Goal: Find specific page/section: Find specific page/section

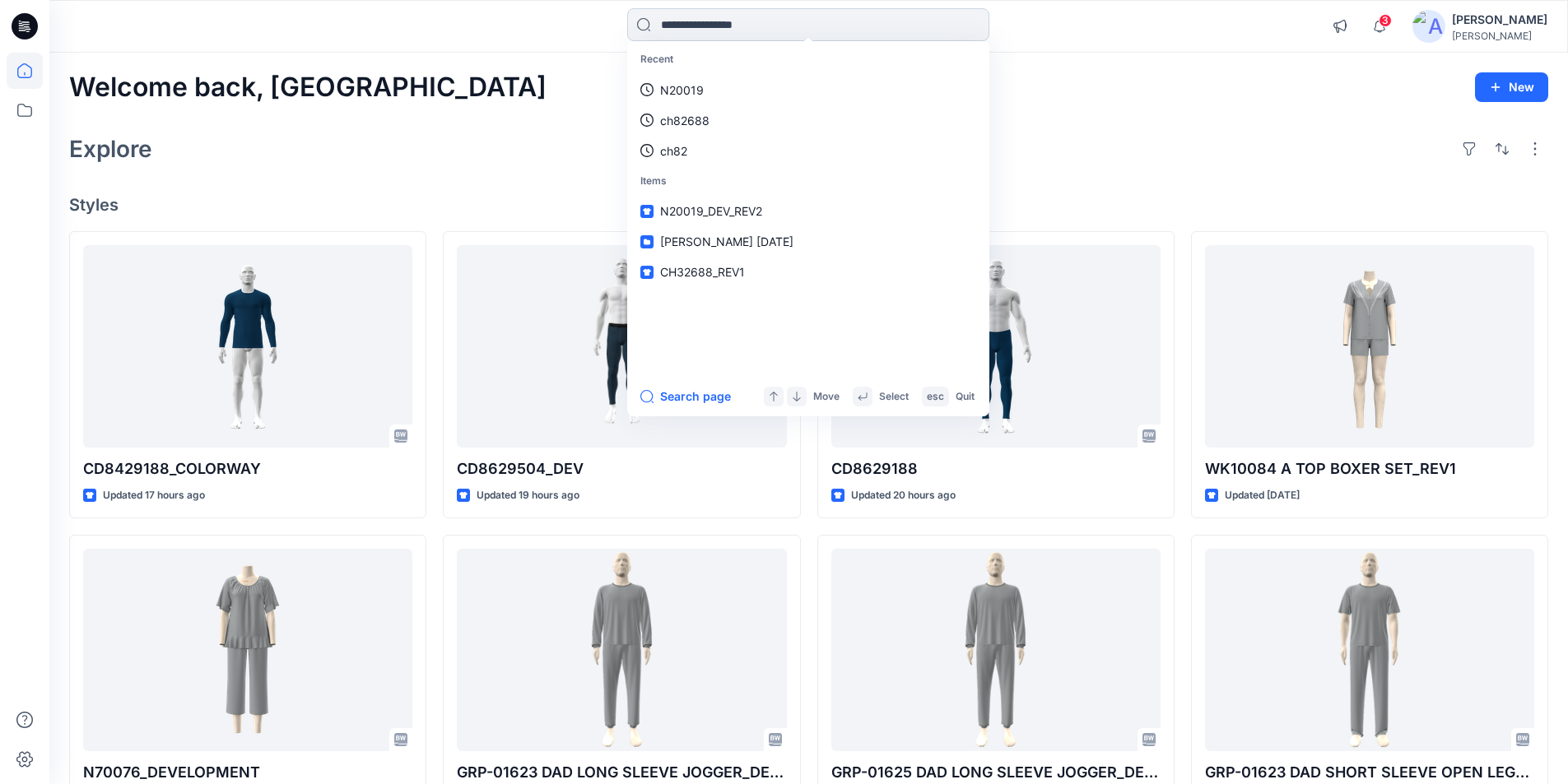
click at [818, 8] on input at bounding box center [809, 24] width 362 height 33
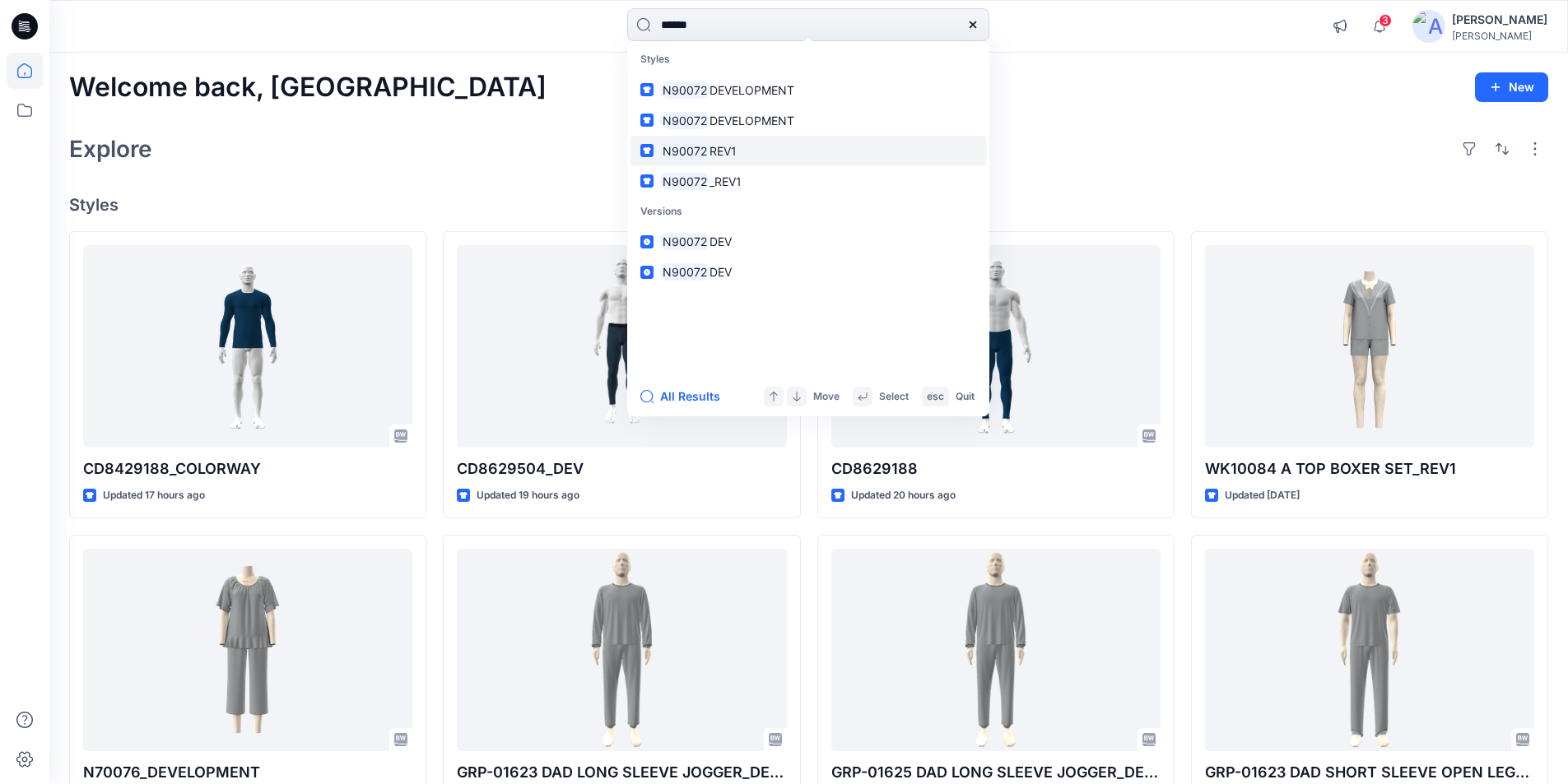
type input "******"
click at [721, 153] on span "REV1" at bounding box center [723, 151] width 27 height 14
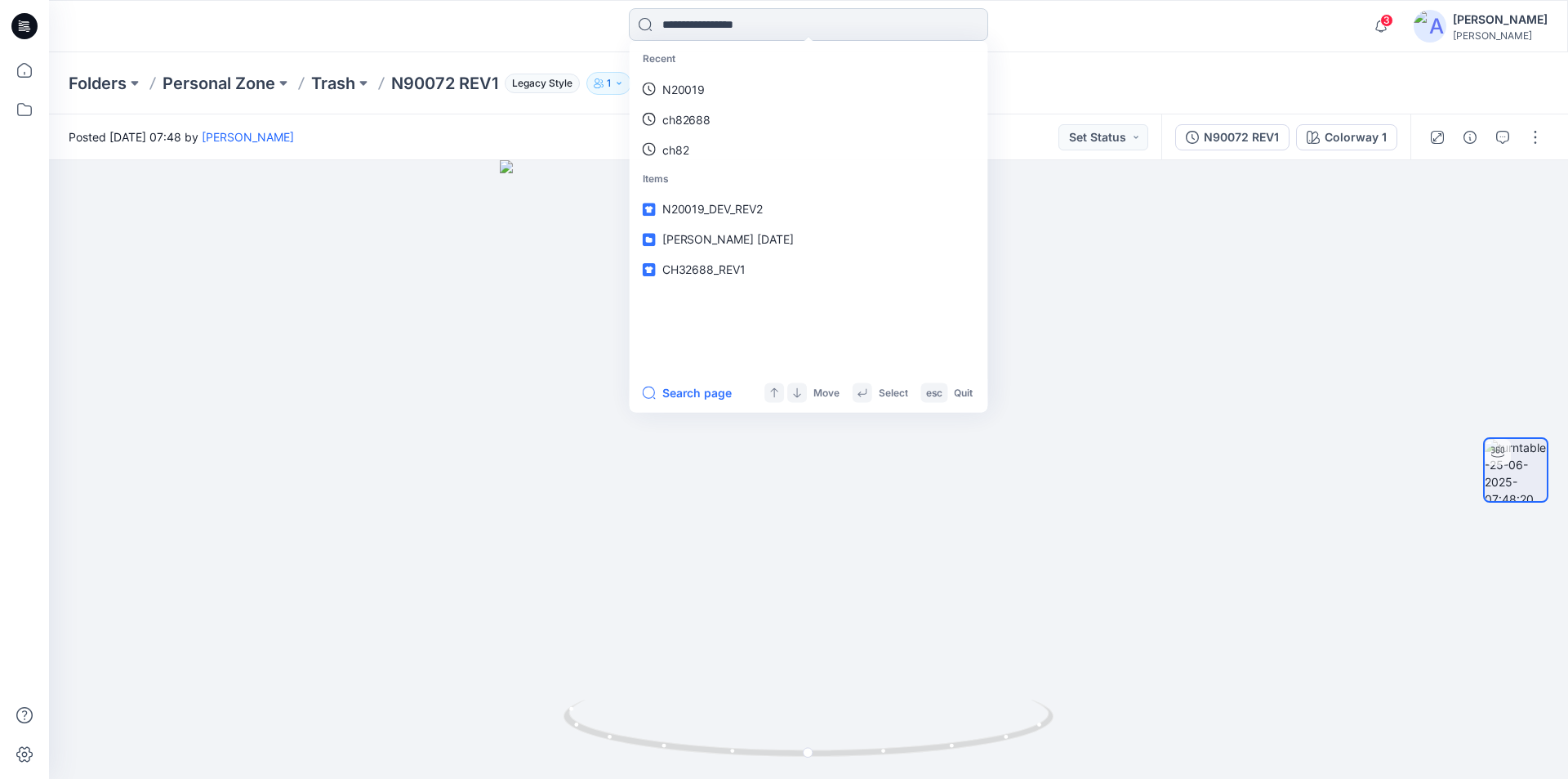
click at [709, 17] on input at bounding box center [809, 24] width 360 height 32
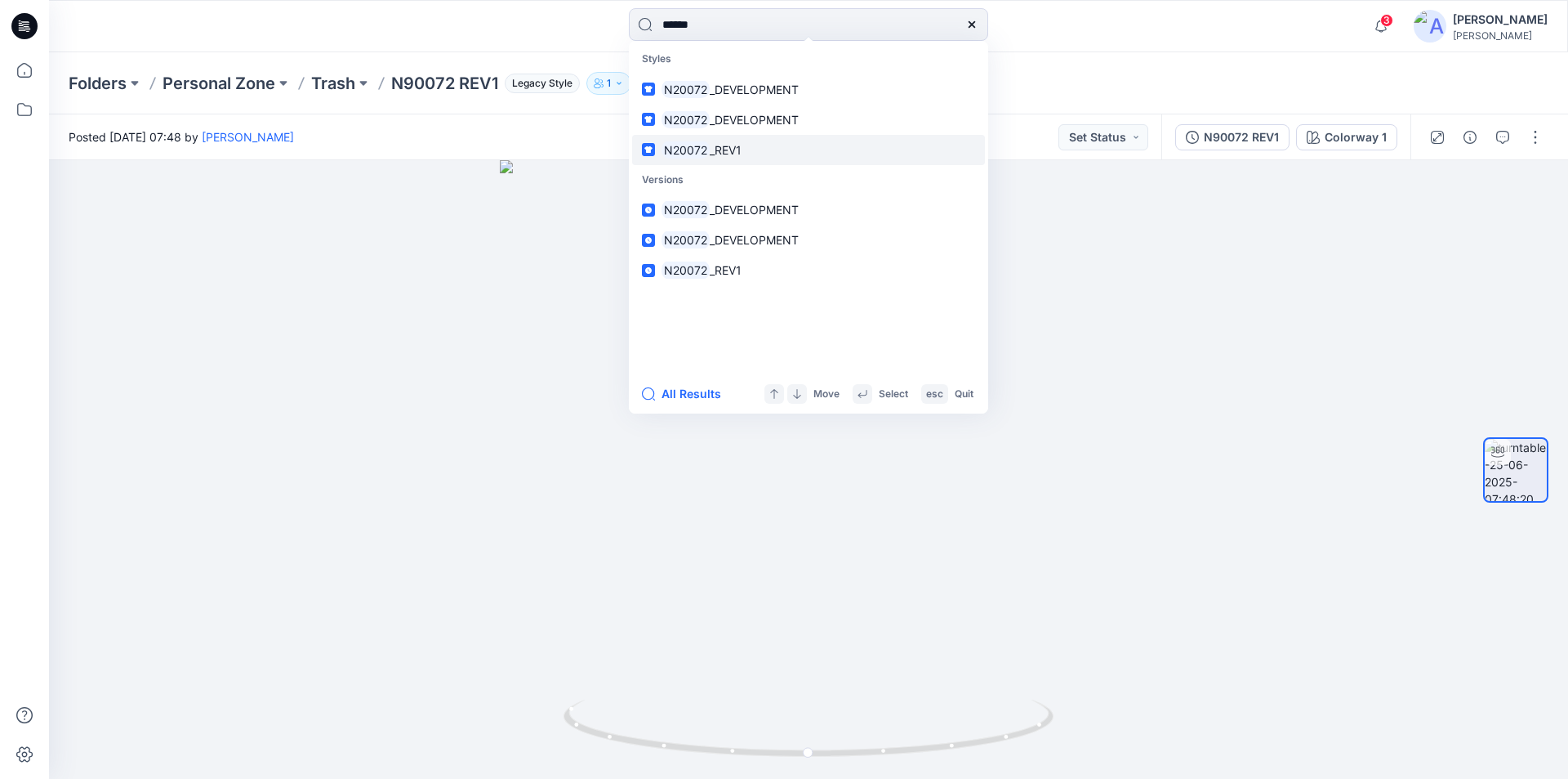
type input "******"
click at [718, 150] on span "_REV1" at bounding box center [725, 150] width 32 height 14
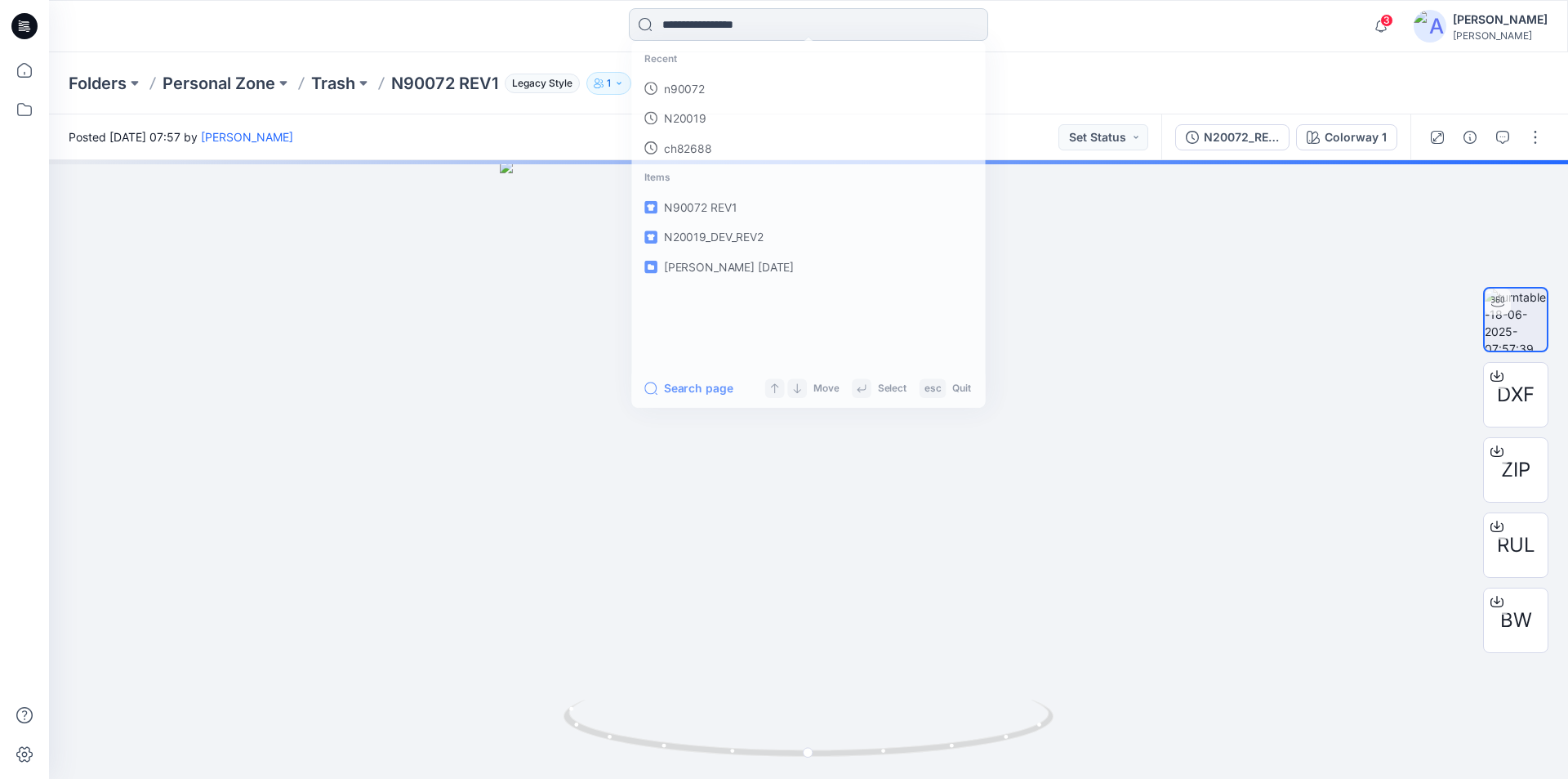
click at [725, 15] on input at bounding box center [809, 24] width 360 height 32
click at [687, 91] on p "n90072" at bounding box center [683, 89] width 42 height 17
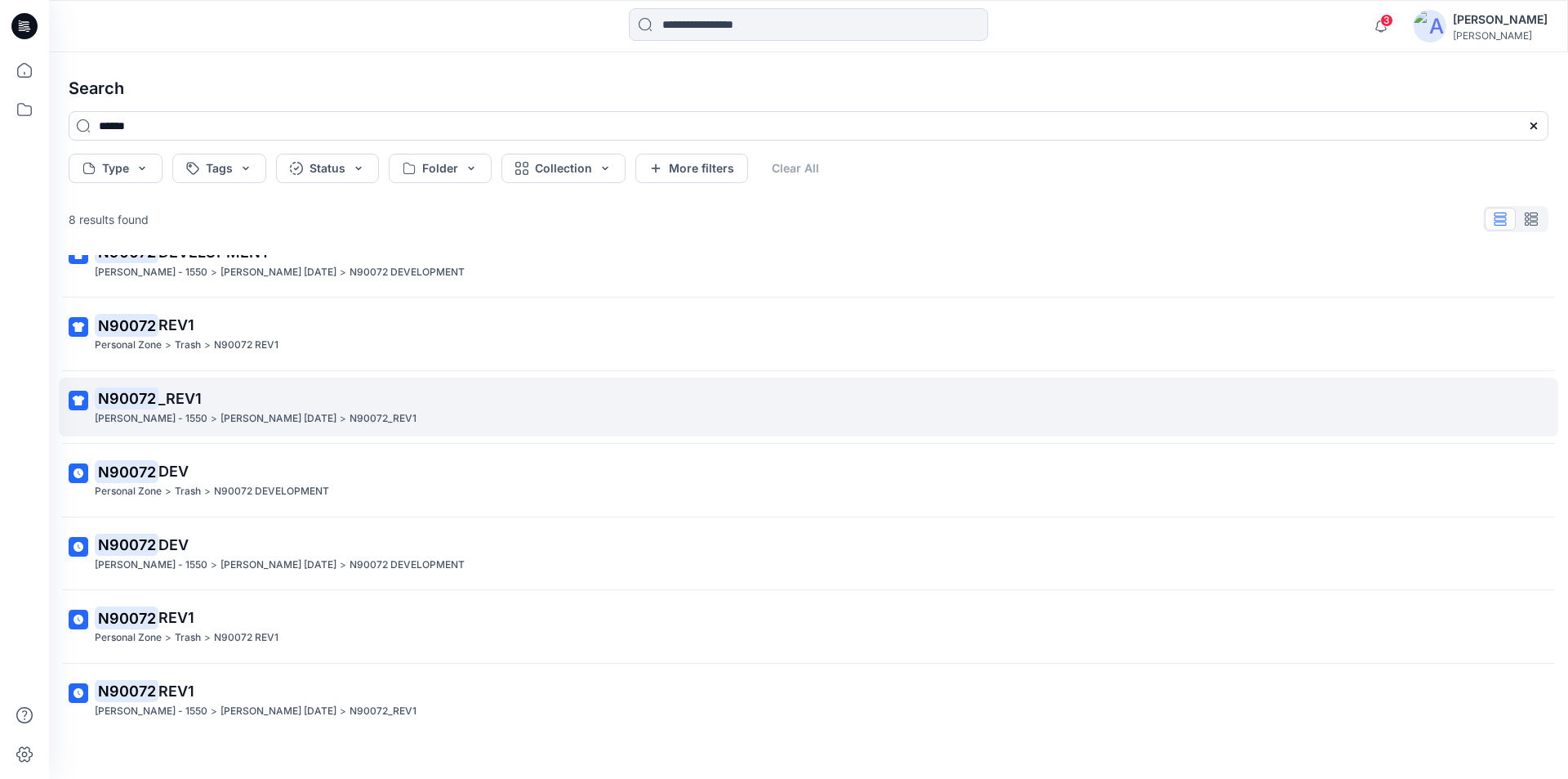
scroll to position [113, 0]
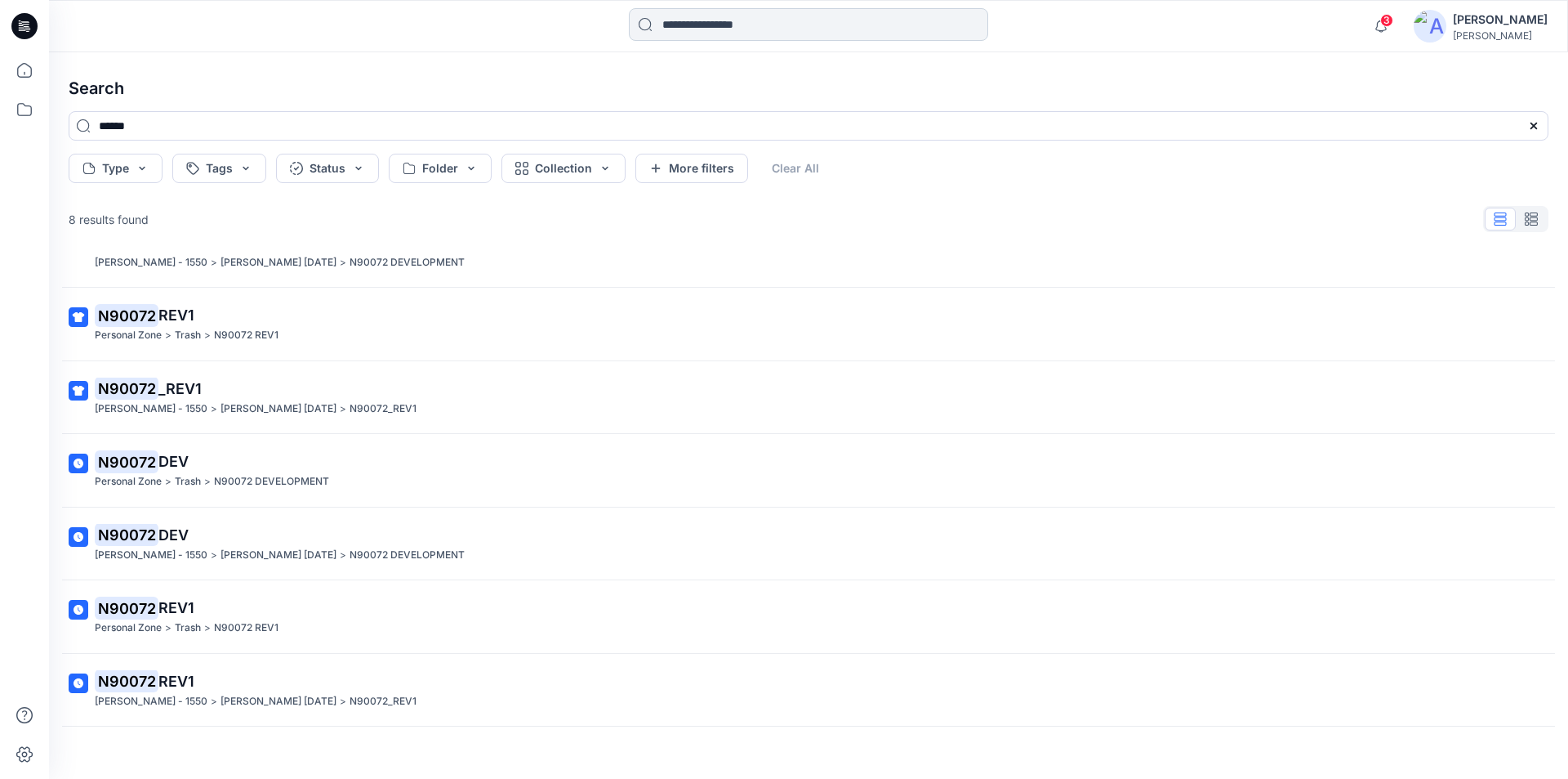
click at [696, 22] on input at bounding box center [809, 24] width 360 height 32
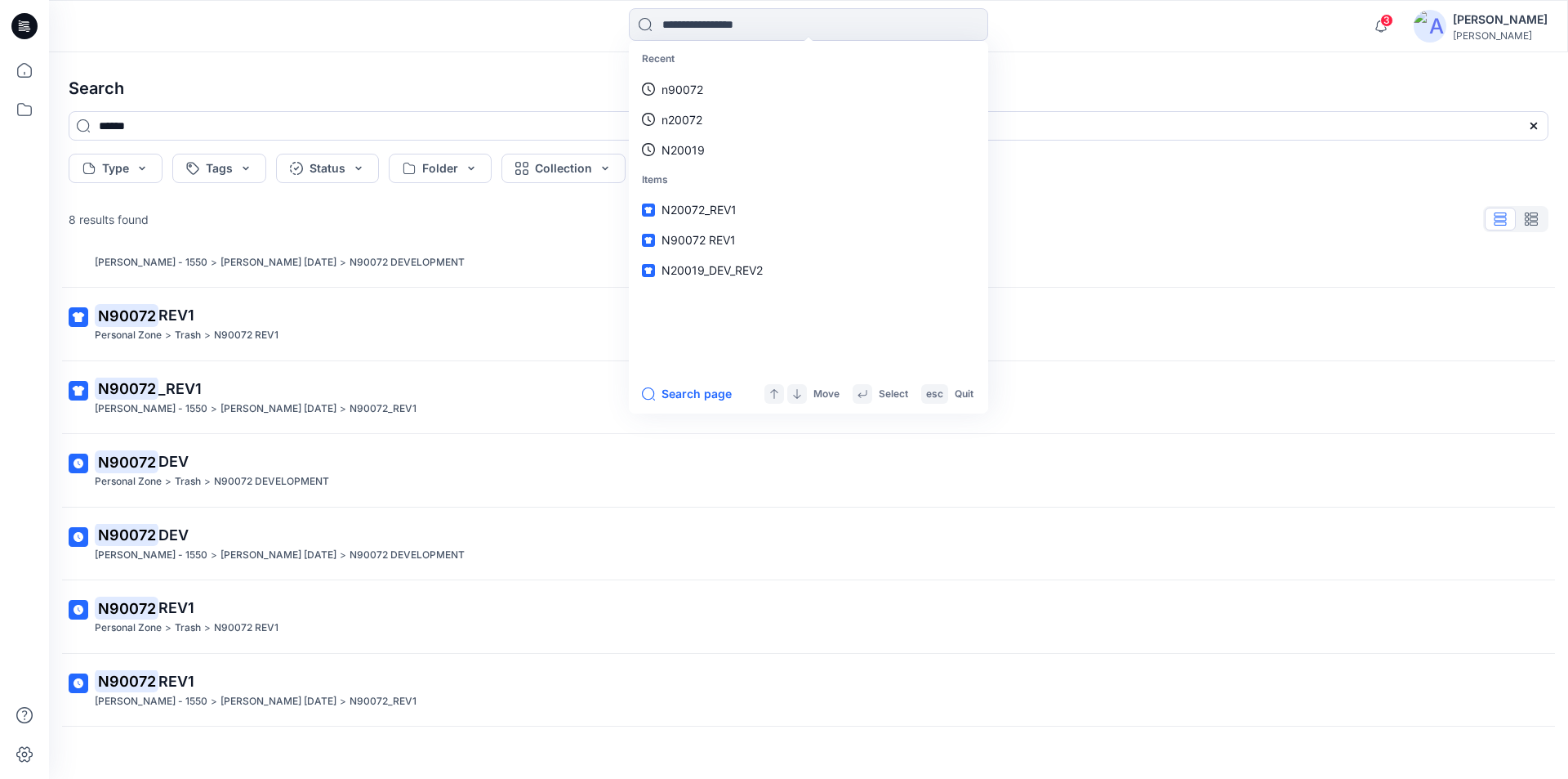
click at [677, 94] on p "n90072" at bounding box center [683, 89] width 42 height 17
click at [735, 24] on input at bounding box center [809, 24] width 360 height 32
click at [699, 126] on p "n20072" at bounding box center [682, 119] width 41 height 17
type input "******"
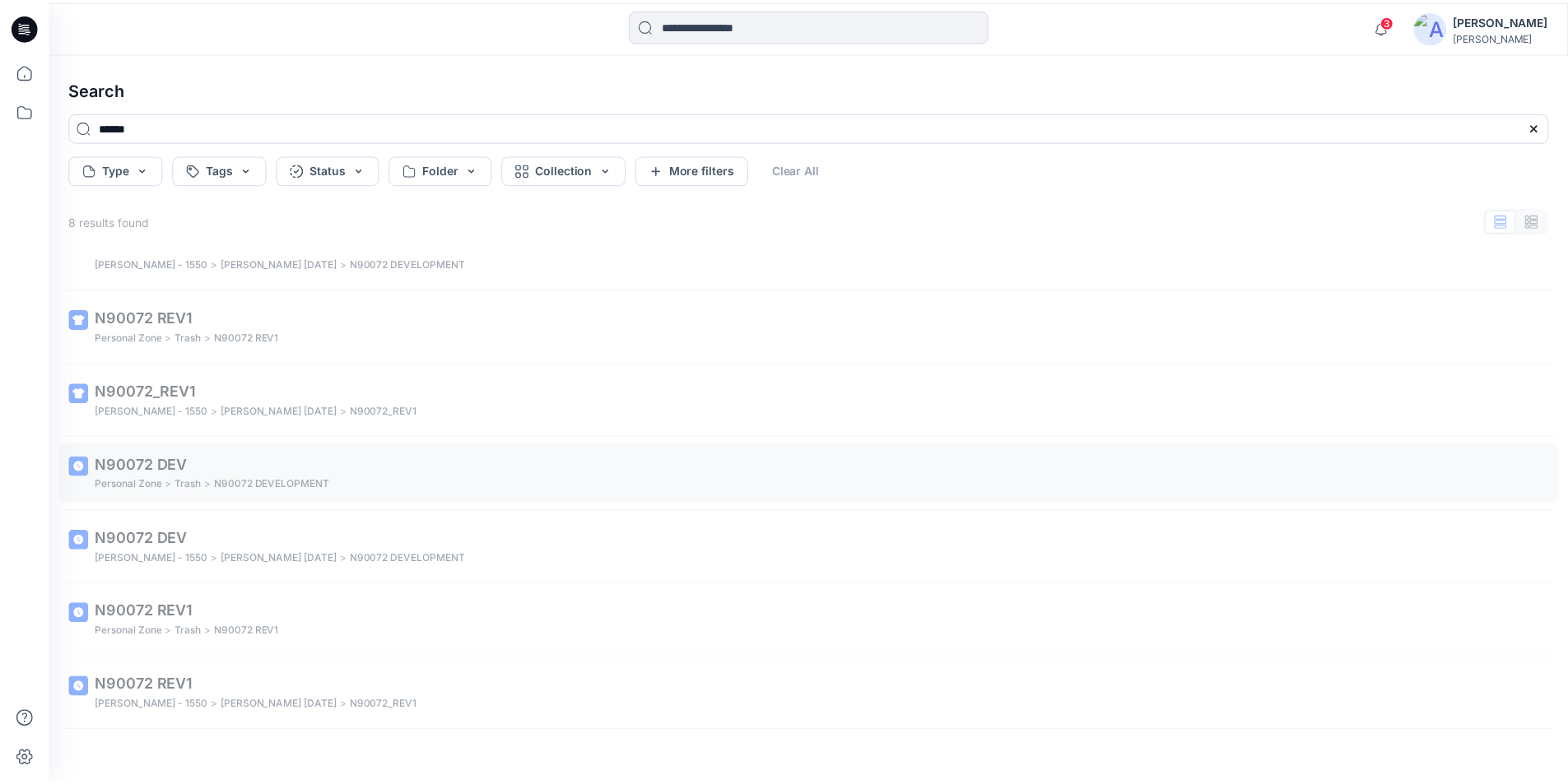
scroll to position [0, 0]
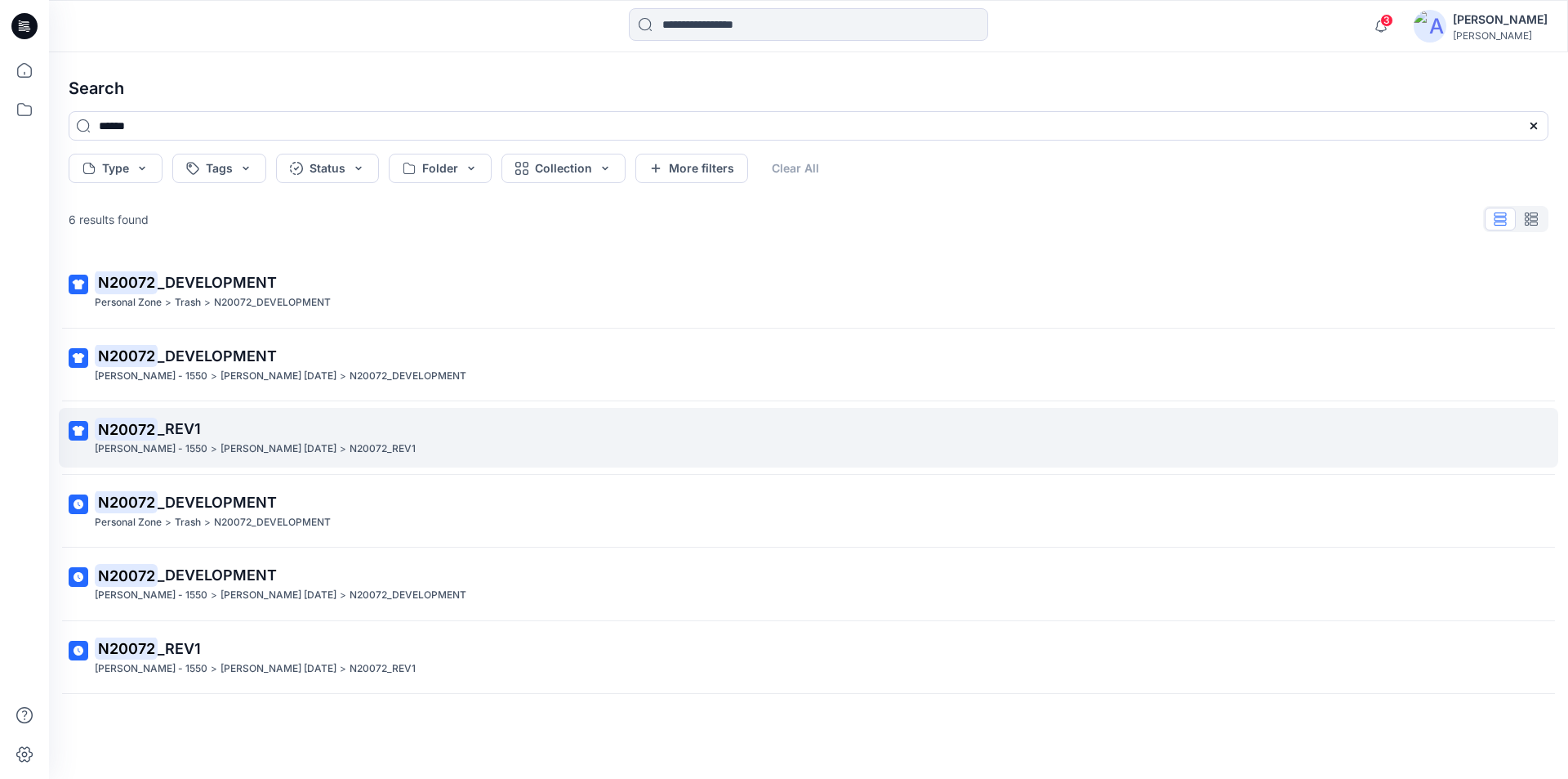
click at [234, 433] on p "N20072 _REV1" at bounding box center [807, 428] width 1425 height 22
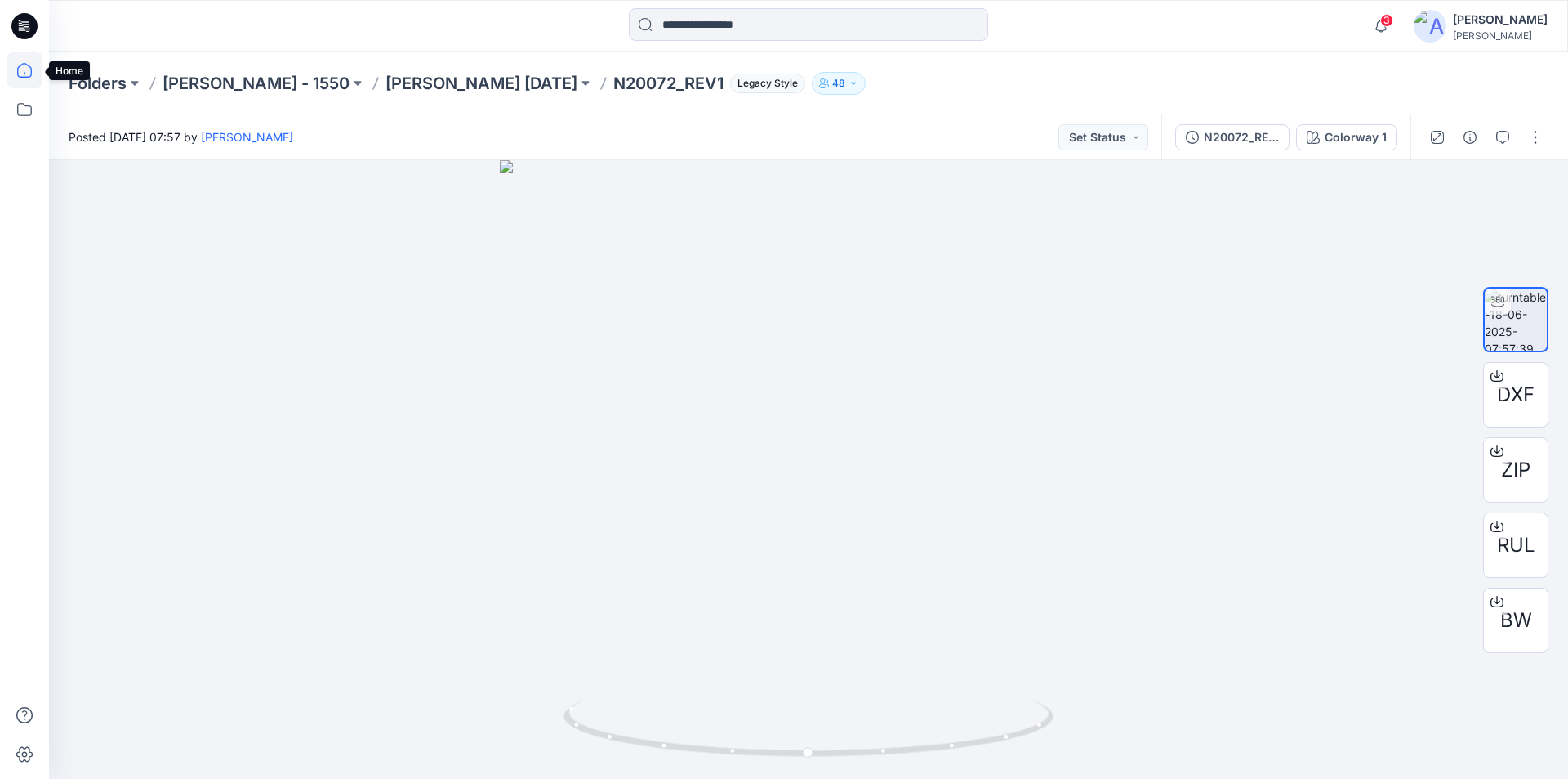
click at [29, 72] on icon at bounding box center [24, 70] width 36 height 36
